Goal: Information Seeking & Learning: Learn about a topic

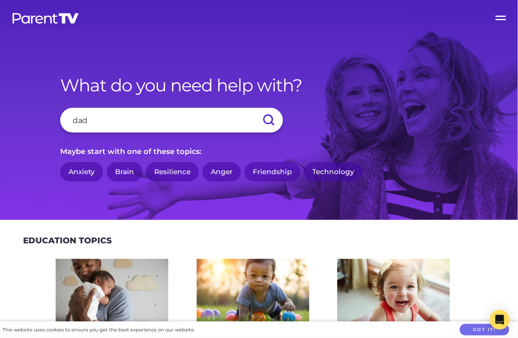
type input "dad"
click at [254, 108] on input "submit" at bounding box center [268, 120] width 29 height 25
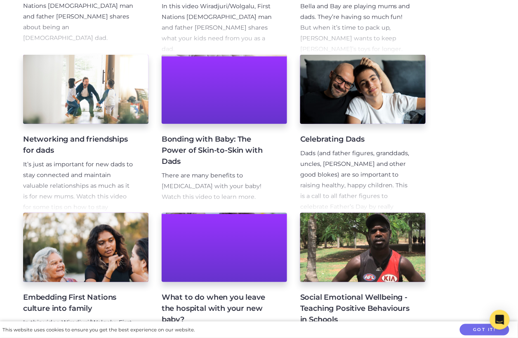
scroll to position [299, 0]
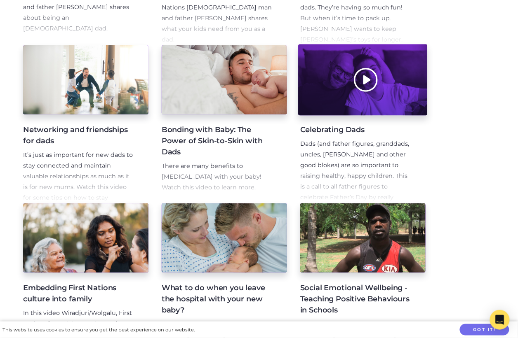
click at [362, 101] on div at bounding box center [362, 80] width 129 height 71
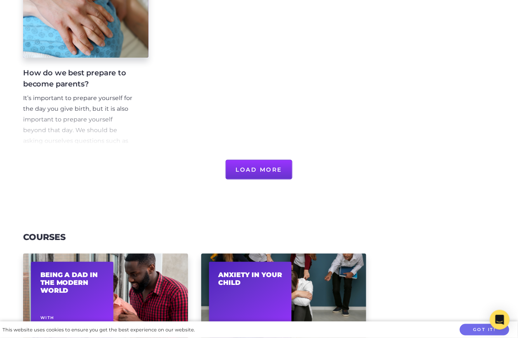
scroll to position [670, 0]
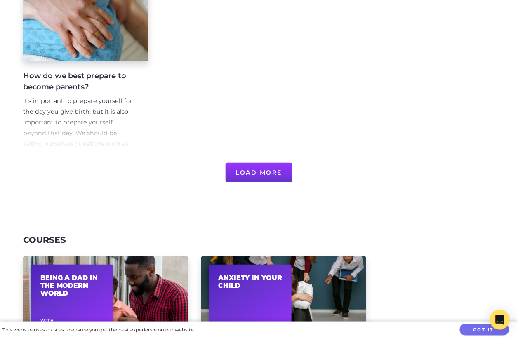
click at [261, 171] on button "Load More" at bounding box center [259, 173] width 67 height 20
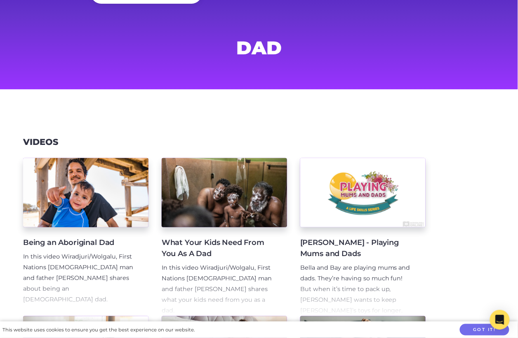
scroll to position [0, 0]
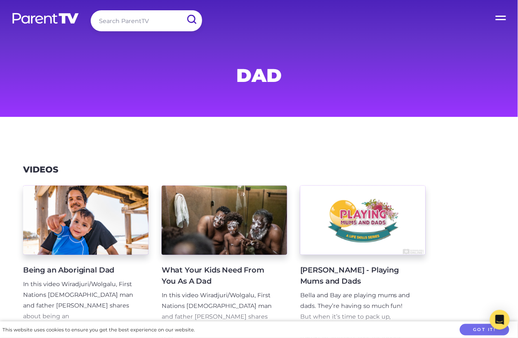
click at [129, 23] on input "search" at bounding box center [146, 20] width 111 height 21
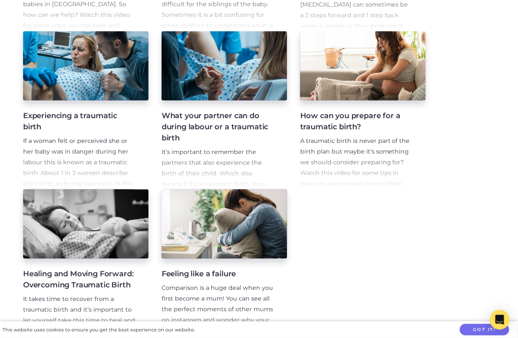
scroll to position [961, 0]
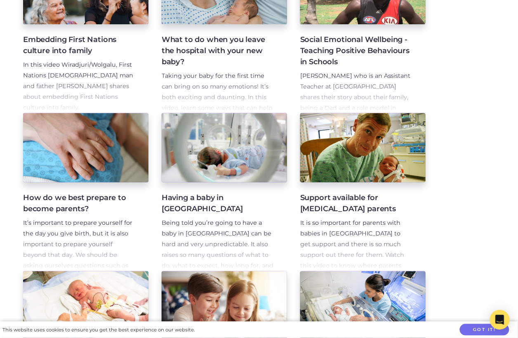
click at [227, 229] on p "Being told you’re going to have a baby in NICU can be hard and very unpredictab…" at bounding box center [218, 271] width 112 height 107
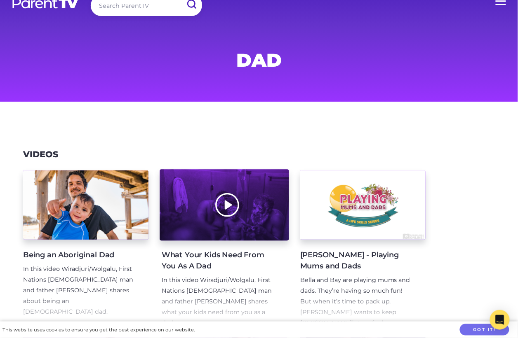
scroll to position [6, 0]
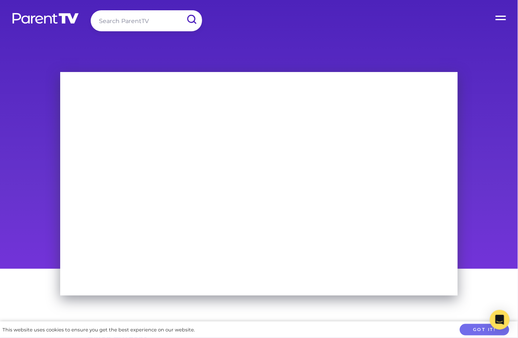
scroll to position [33, 0]
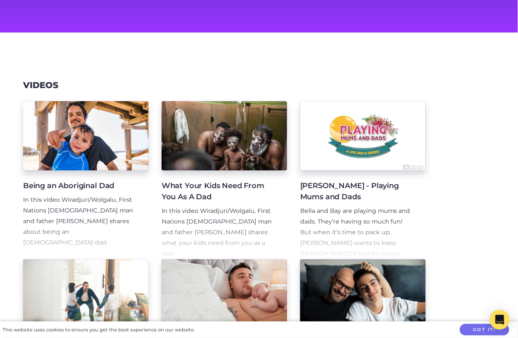
scroll to position [85, 0]
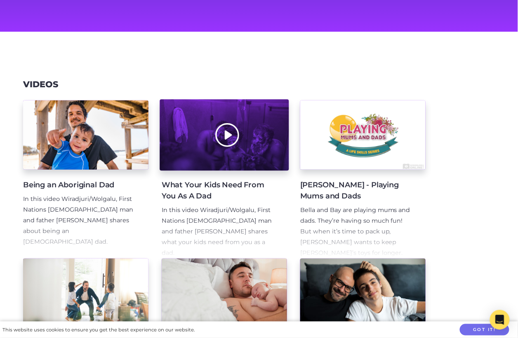
click at [233, 113] on div at bounding box center [224, 135] width 129 height 71
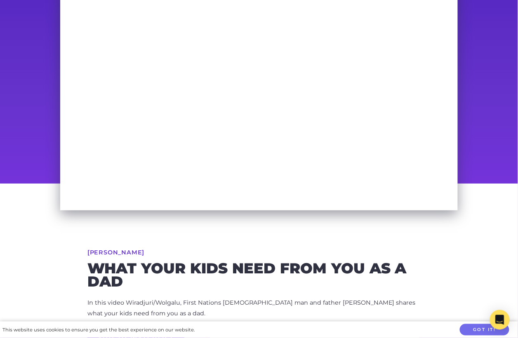
scroll to position [96, 0]
